Goal: Information Seeking & Learning: Find specific fact

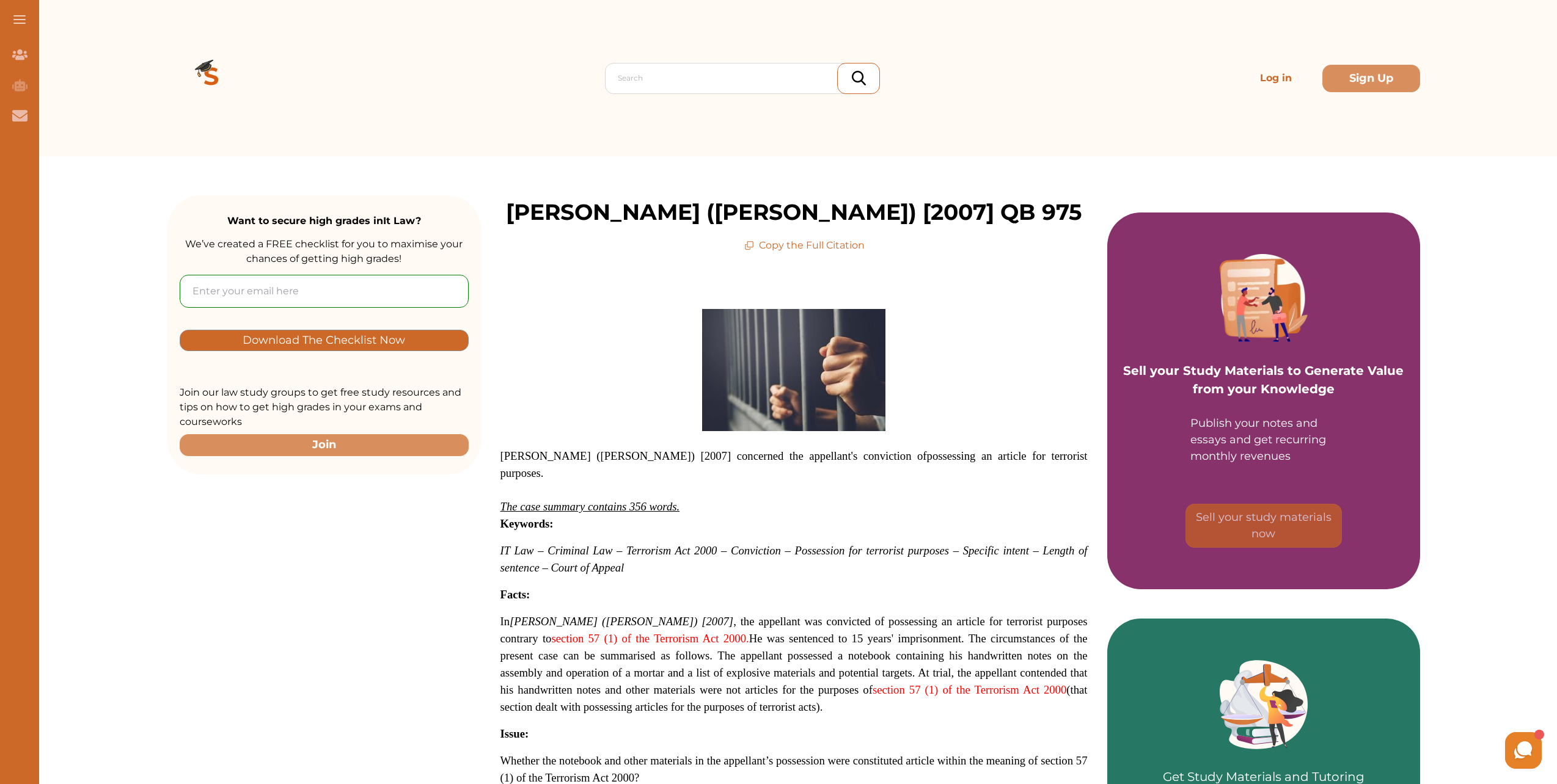
click at [1296, 87] on p "Log in" at bounding box center [1276, 78] width 88 height 24
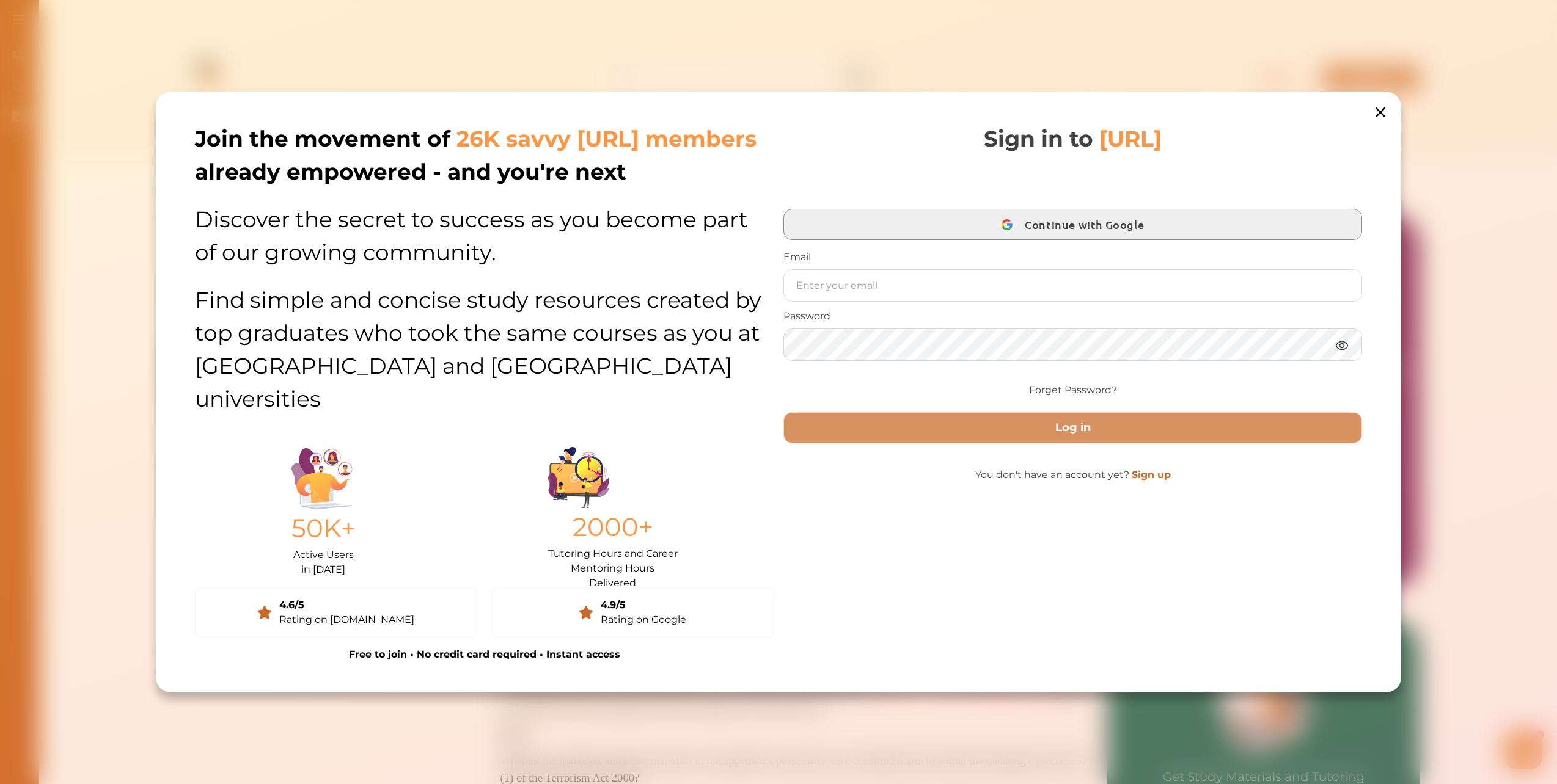
click at [1051, 237] on span "Continue with Google" at bounding box center [1087, 224] width 125 height 28
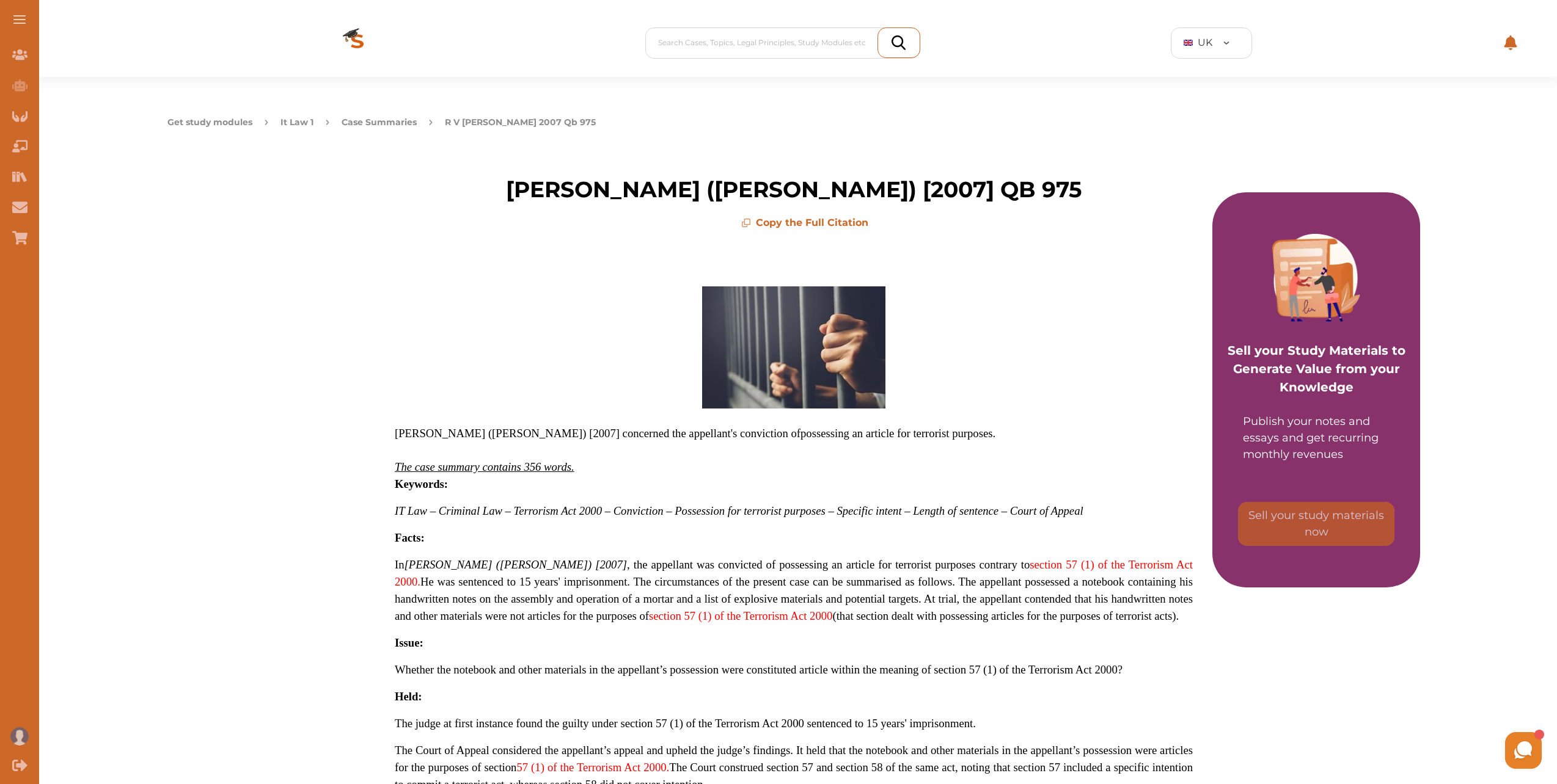
drag, startPoint x: 1420, startPoint y: 48, endPoint x: 1419, endPoint y: 36, distance: 12.0
click at [1422, 38] on div "Search Cases, Topics, Legal Principles, Study Modules etc Your Library UK Conta…" at bounding box center [794, 43] width 1448 height 68
click at [675, 45] on div at bounding box center [786, 42] width 256 height 17
paste input "Pharmaceutical Society of Great Britain v Boots Cash Chemists [1953] 1 QB 401"
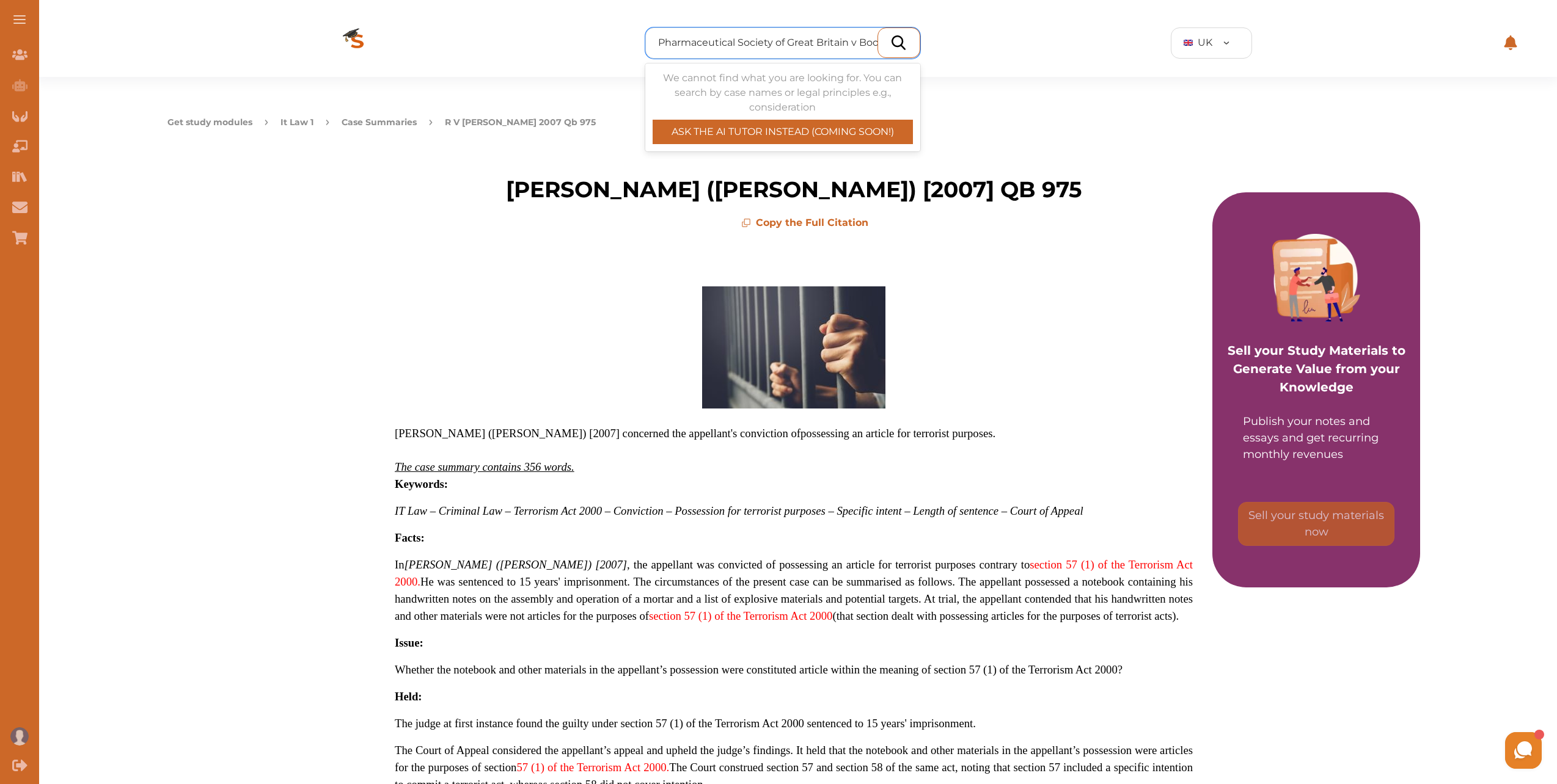
scroll to position [0, 118]
drag, startPoint x: 870, startPoint y: 42, endPoint x: 597, endPoint y: 55, distance: 273.3
click at [592, 58] on div "Use Up and Down to choose options, press Enter to select the currently focused …" at bounding box center [794, 43] width 1448 height 68
type input "Pharmac=] 1 QB 401"
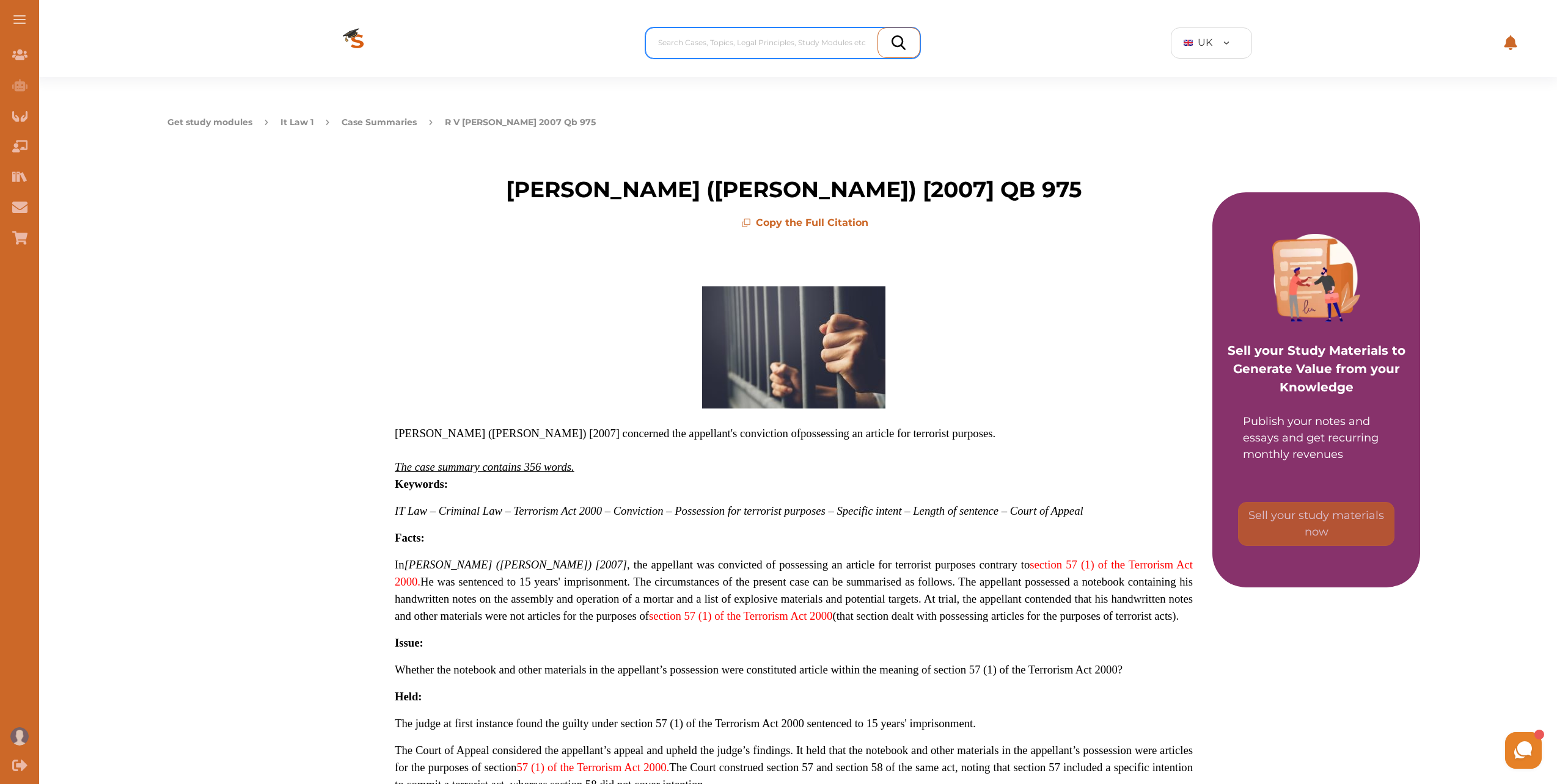
drag, startPoint x: 765, startPoint y: 37, endPoint x: 724, endPoint y: 50, distance: 43.0
click at [724, 50] on div at bounding box center [786, 42] width 256 height 17
click at [733, 42] on div at bounding box center [786, 42] width 256 height 17
type input "O"
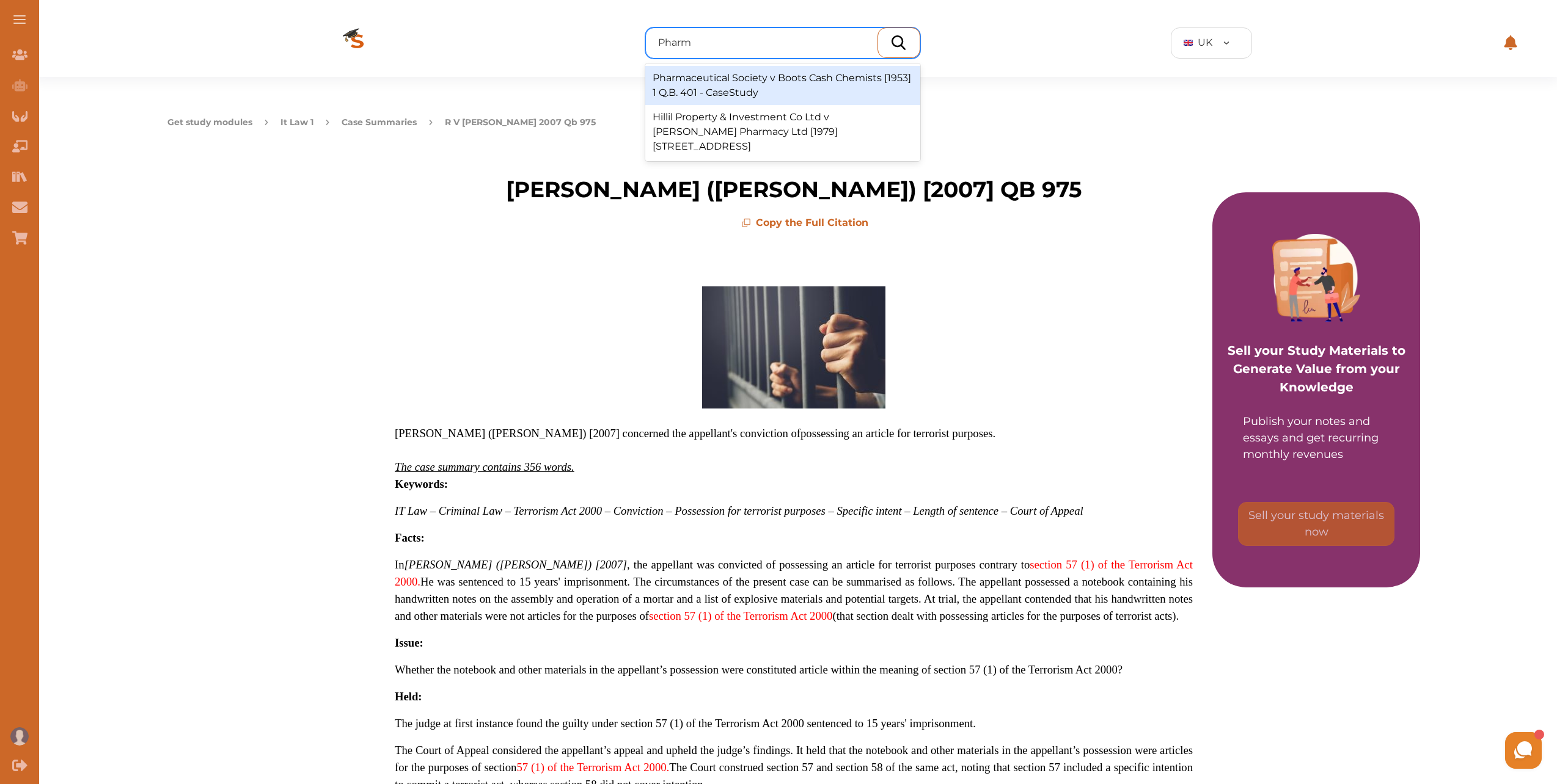
type input "Pharma"
click at [743, 91] on div "Pharmaceutical Society v Boots Cash Chemists [1953] 1 Q.B. 401 - CaseStudy" at bounding box center [783, 85] width 275 height 39
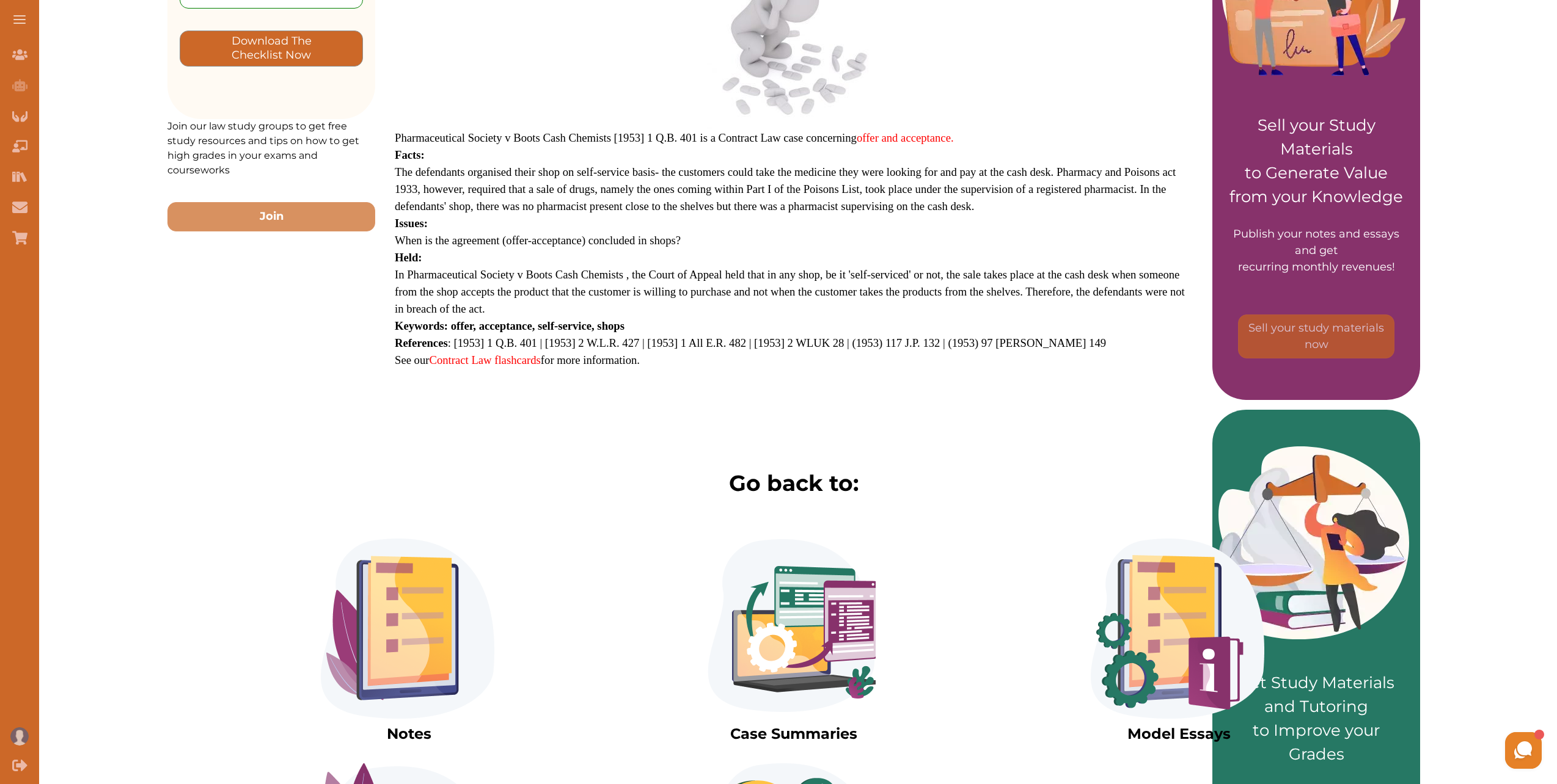
scroll to position [346, 0]
